Goal: Information Seeking & Learning: Check status

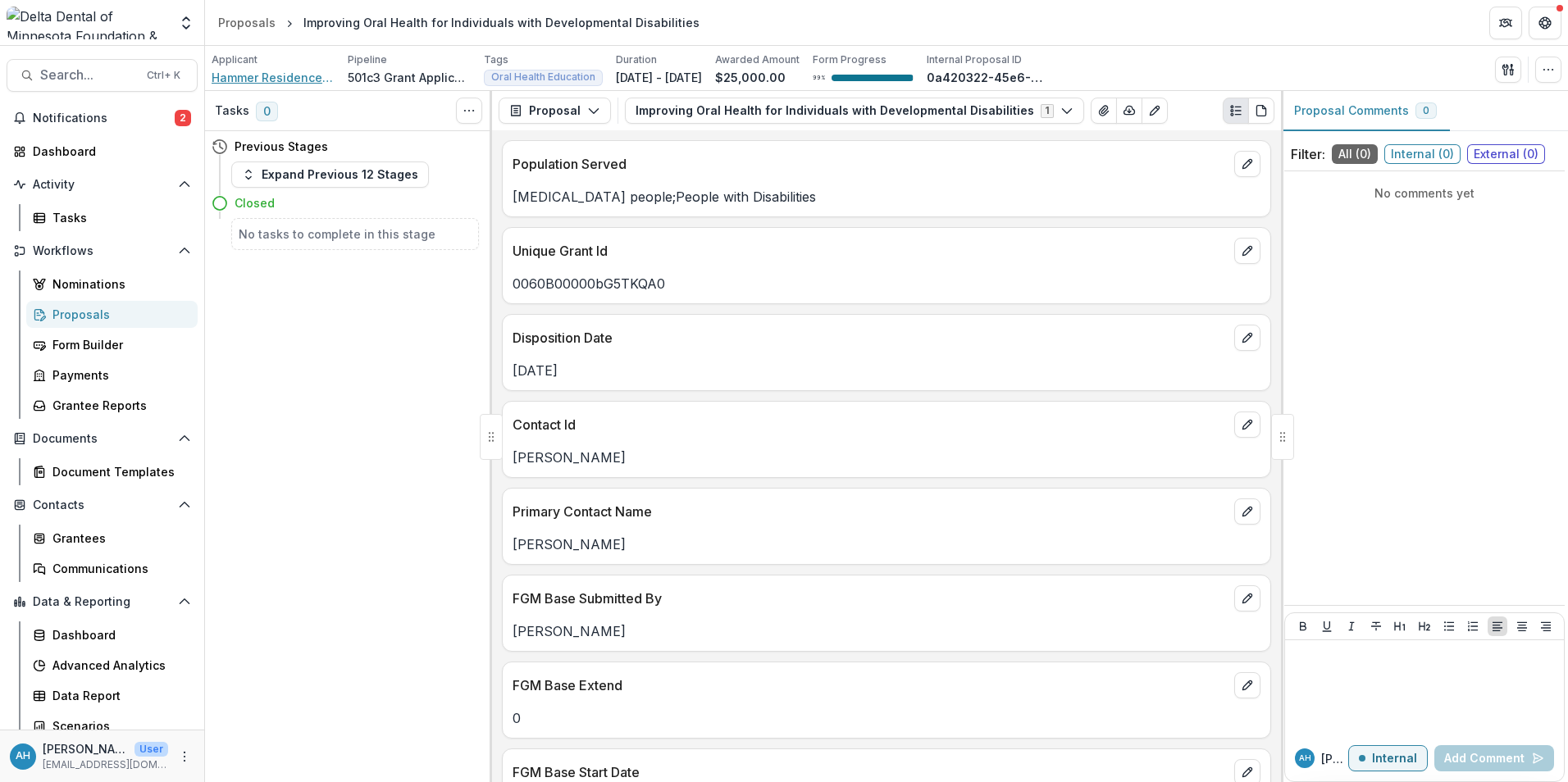
click at [289, 78] on span "Hammer Residences, Inc." at bounding box center [273, 78] width 123 height 17
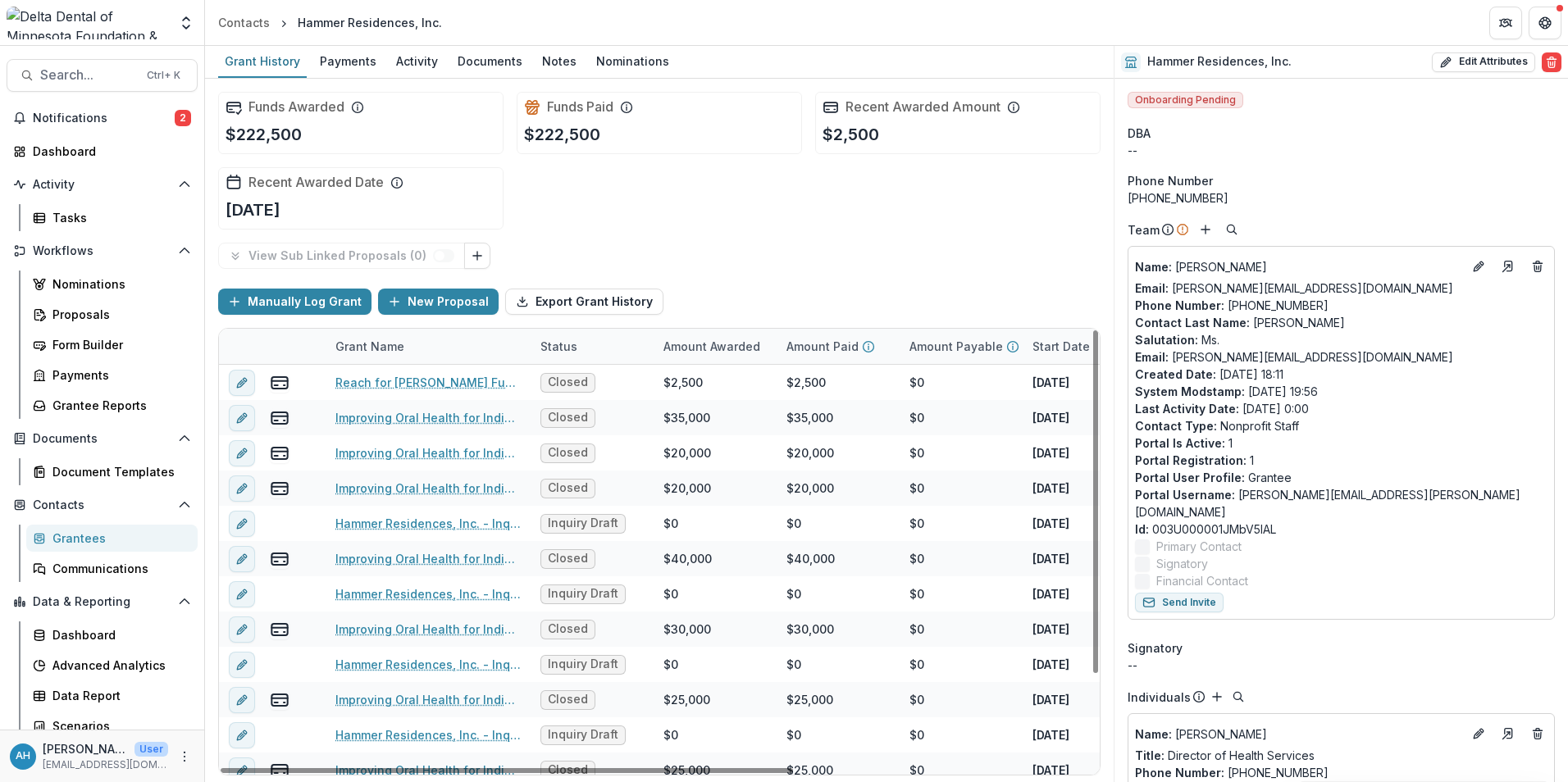
click at [370, 339] on div "Grant Name" at bounding box center [370, 346] width 89 height 17
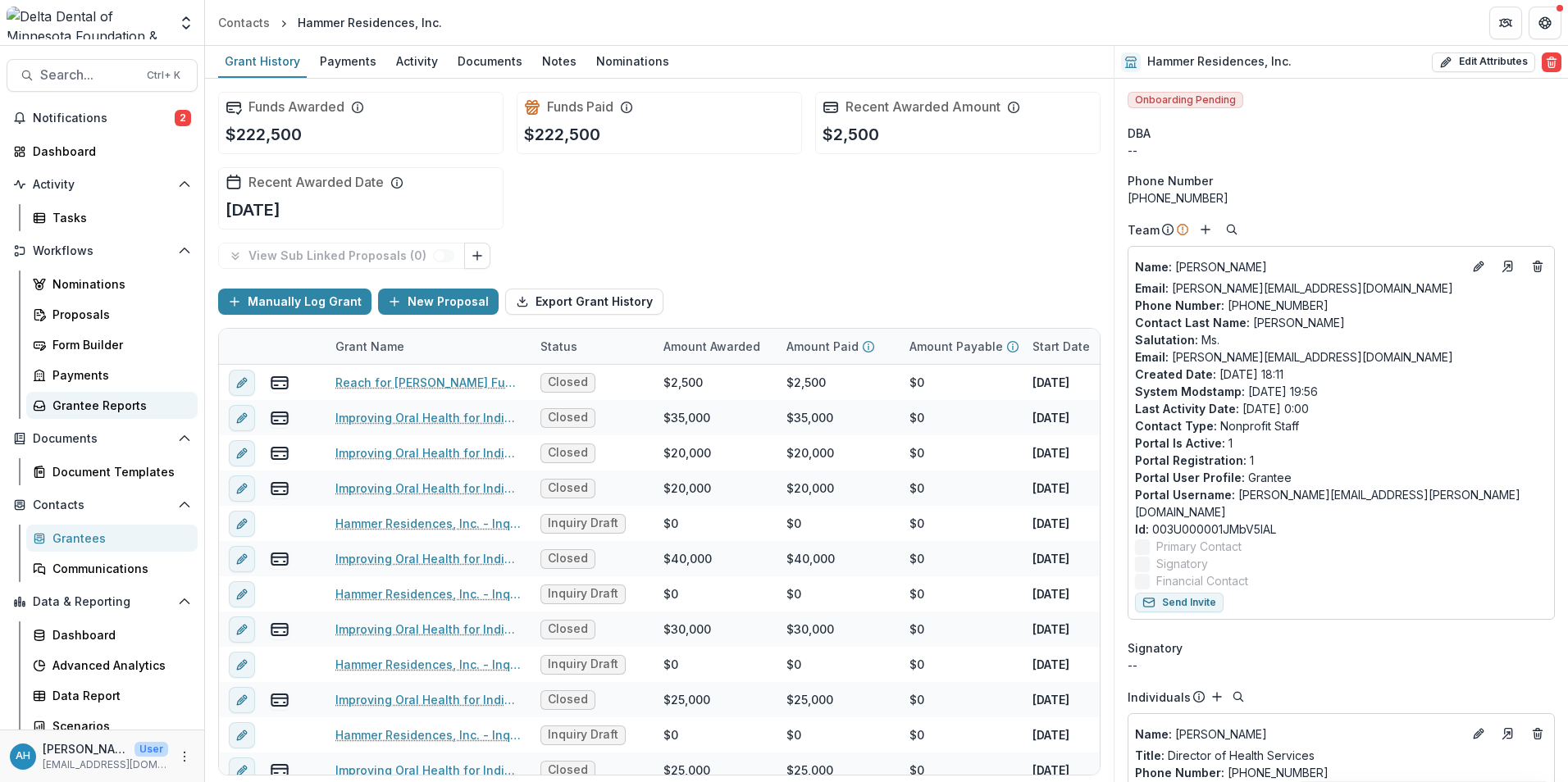
click at [87, 408] on div "Grantee Reports" at bounding box center [119, 406] width 132 height 17
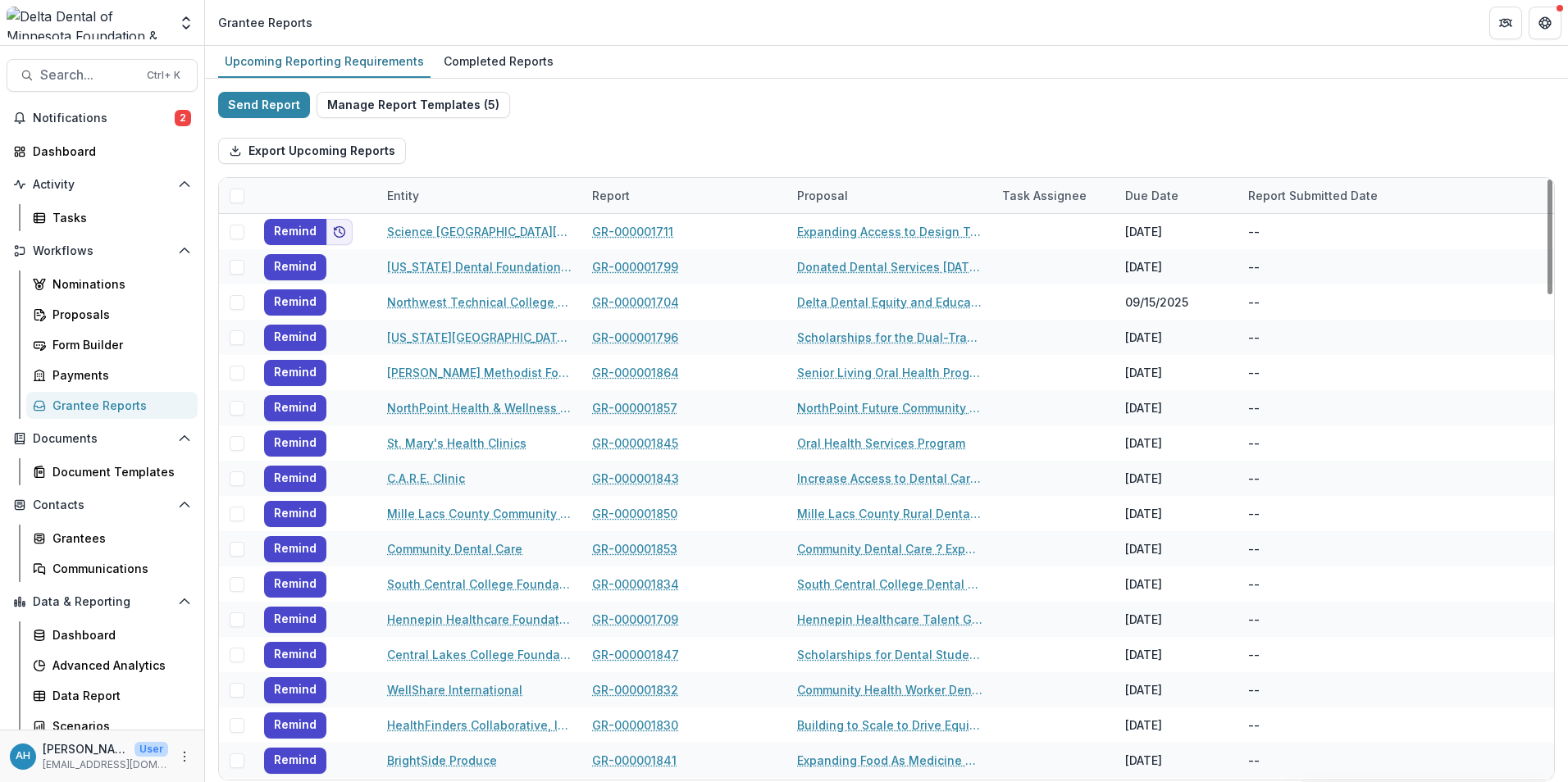
click at [821, 197] on div "Proposal" at bounding box center [823, 196] width 71 height 17
click at [853, 235] on input at bounding box center [889, 233] width 197 height 26
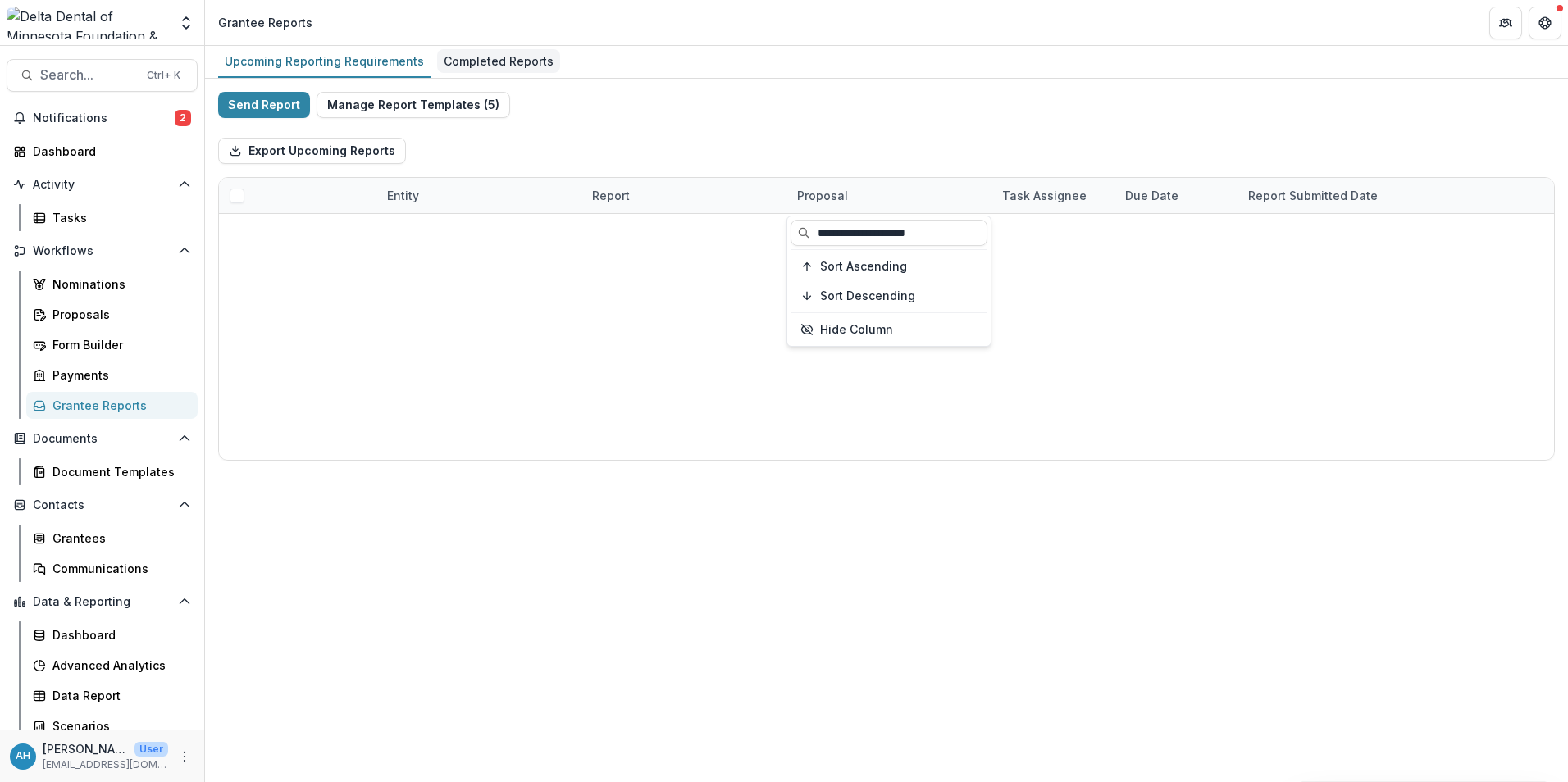
type input "**********"
click at [462, 61] on div "Completed Reports" at bounding box center [498, 61] width 123 height 24
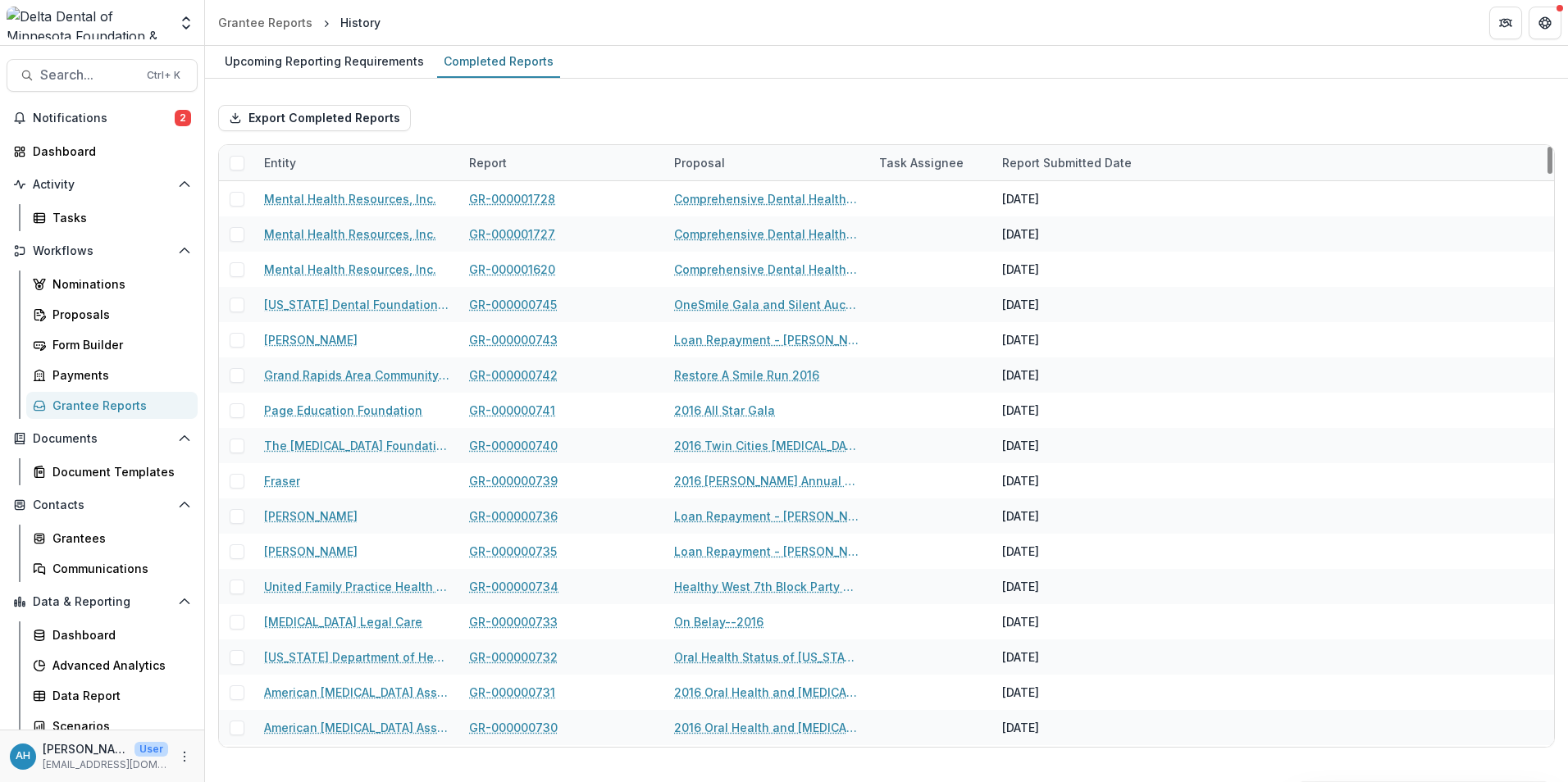
click at [706, 169] on div "Proposal" at bounding box center [700, 163] width 71 height 17
click at [736, 193] on input at bounding box center [766, 200] width 197 height 26
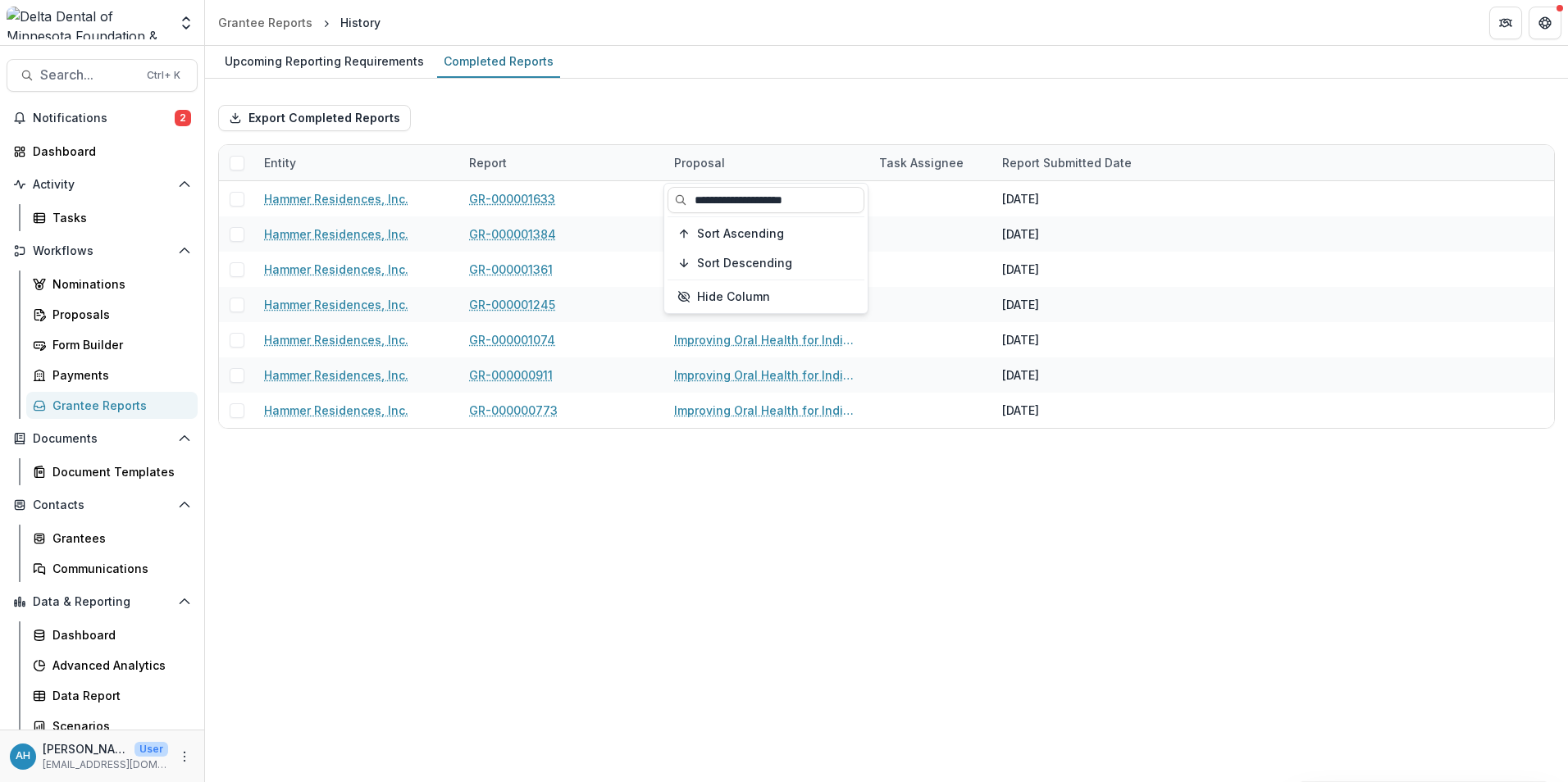
type input "**********"
click at [832, 537] on div "Upcoming Reporting Requirements Completed Reports Export Completed Reports Enti…" at bounding box center [886, 414] width 1363 height 737
